Goal: Browse casually: Explore the website without a specific task or goal

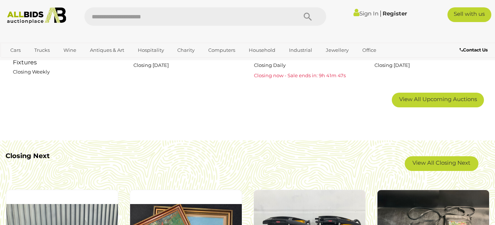
scroll to position [523, 0]
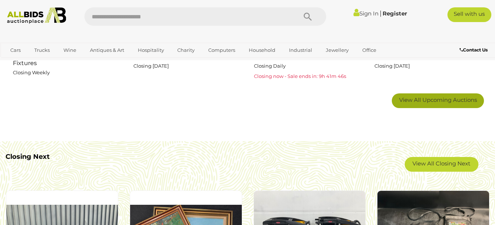
click at [427, 102] on span "View All Upcoming Auctions" at bounding box center [438, 100] width 78 height 7
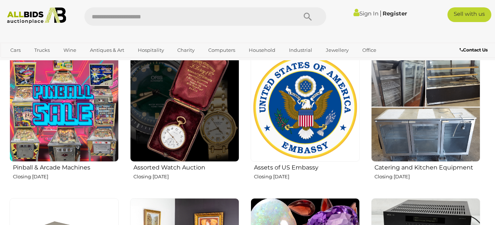
scroll to position [717, 0]
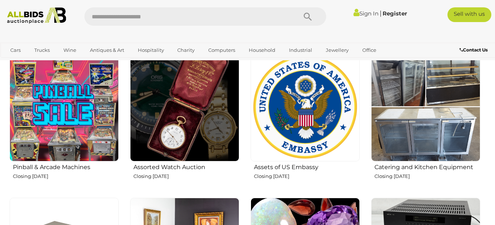
click at [154, 104] on img at bounding box center [184, 107] width 109 height 109
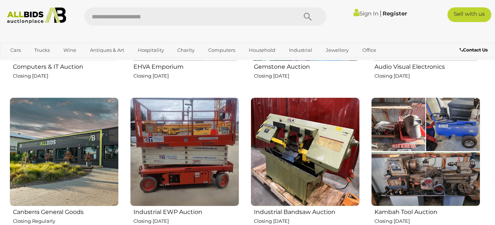
scroll to position [870, 0]
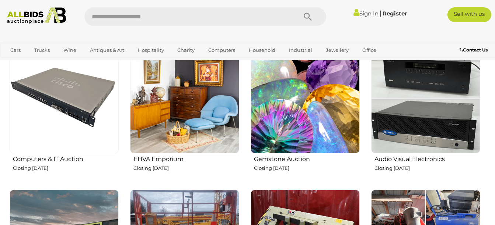
click at [189, 118] on img at bounding box center [184, 99] width 109 height 109
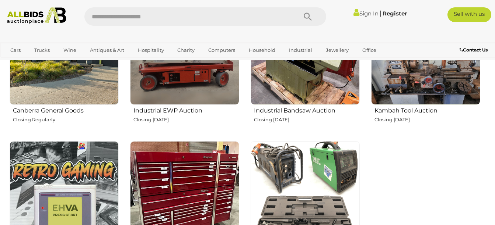
scroll to position [1014, 0]
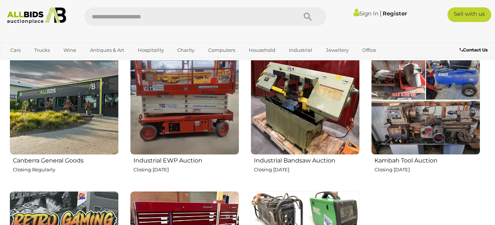
click at [51, 116] on img at bounding box center [64, 100] width 109 height 109
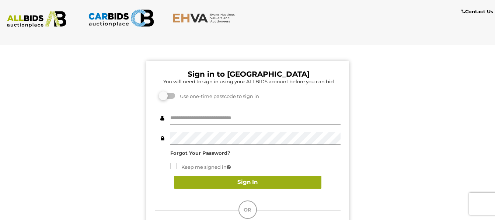
type input "**********"
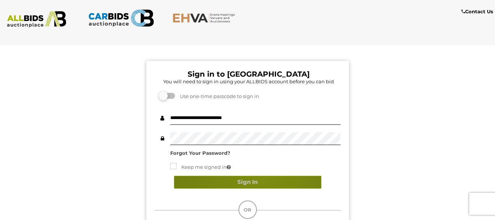
click at [262, 180] on button "Sign In" at bounding box center [247, 182] width 147 height 13
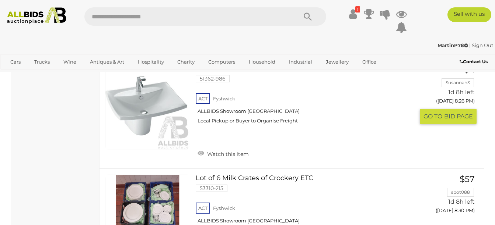
scroll to position [4626, 0]
click at [36, 14] on img at bounding box center [37, 15] width 66 height 17
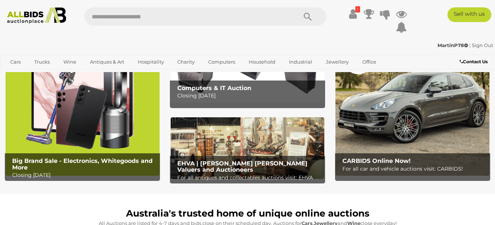
scroll to position [46, 0]
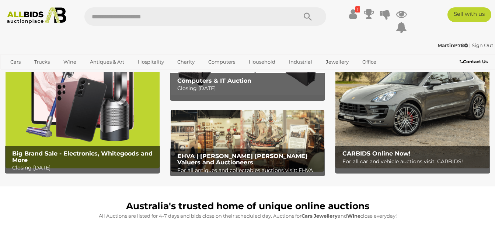
click at [106, 125] on img at bounding box center [83, 101] width 154 height 135
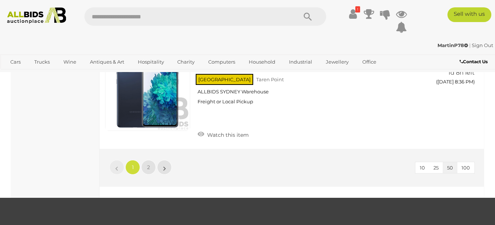
scroll to position [5742, 0]
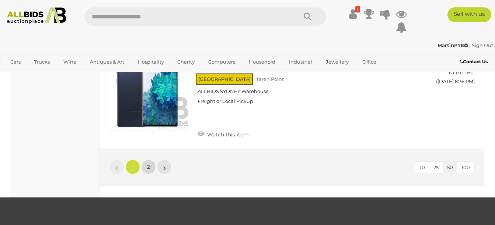
click at [147, 164] on span "2" at bounding box center [148, 167] width 3 height 7
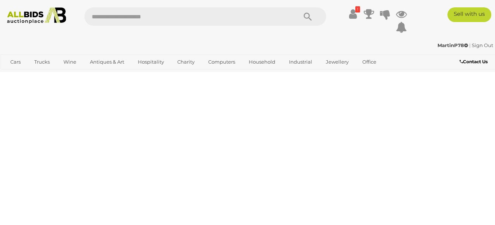
scroll to position [38, 0]
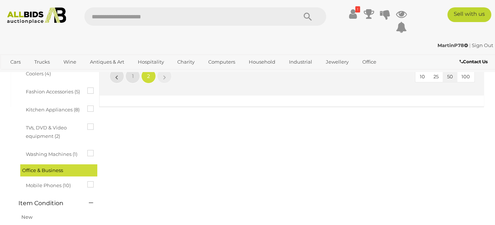
scroll to position [398, 0]
click at [24, 18] on img at bounding box center [37, 15] width 66 height 17
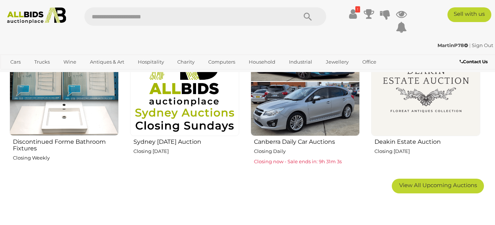
scroll to position [438, 0]
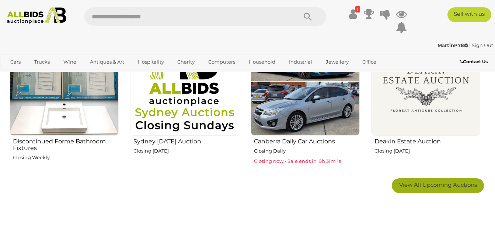
click at [430, 183] on span "View All Upcoming Auctions" at bounding box center [438, 185] width 78 height 7
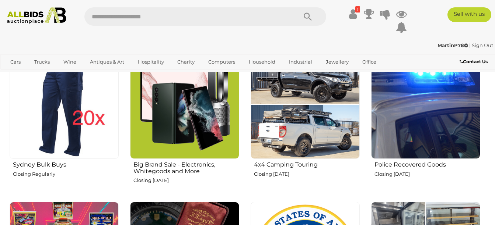
scroll to position [568, 0]
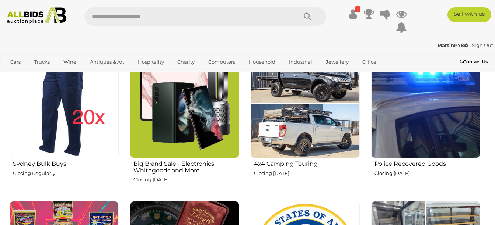
click at [68, 122] on img at bounding box center [64, 103] width 109 height 109
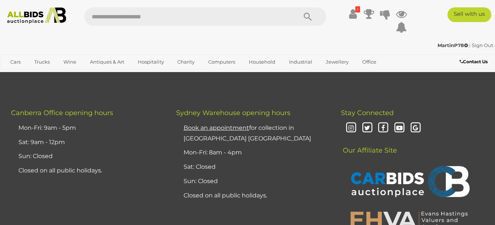
scroll to position [2204, 0]
click at [36, 15] on img at bounding box center [37, 15] width 66 height 17
